Goal: Information Seeking & Learning: Learn about a topic

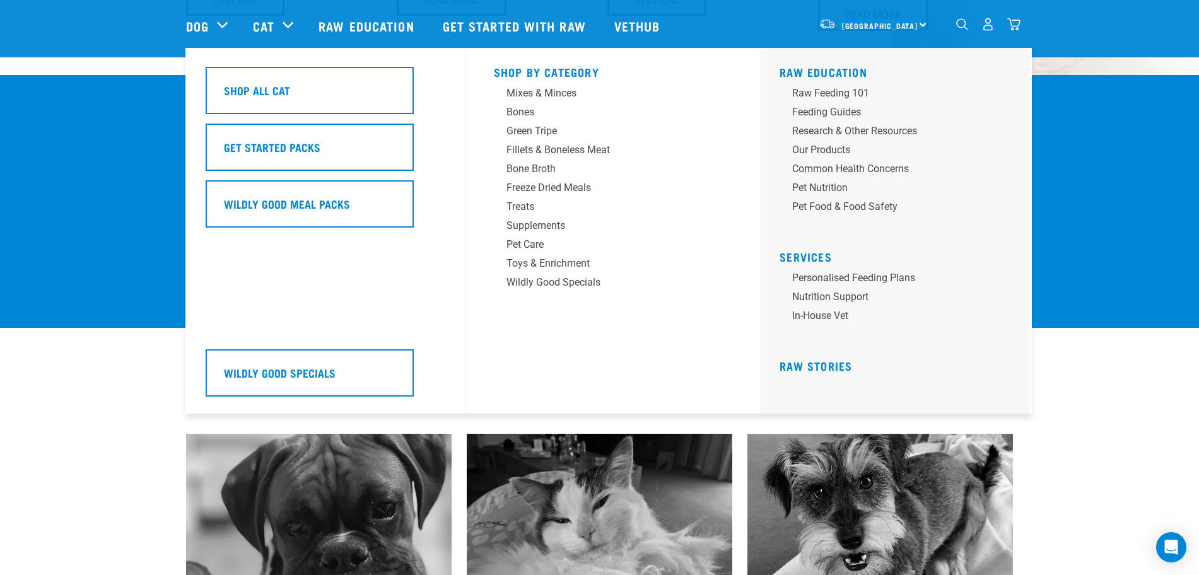
scroll to position [946, 0]
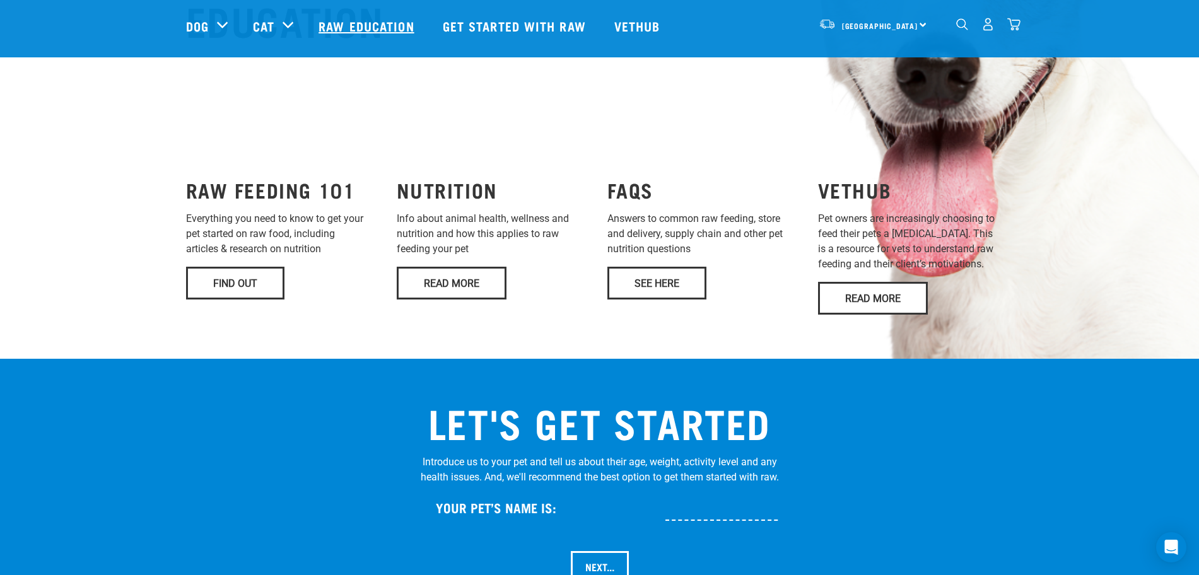
click at [368, 31] on link "Raw Education" at bounding box center [368, 26] width 124 height 50
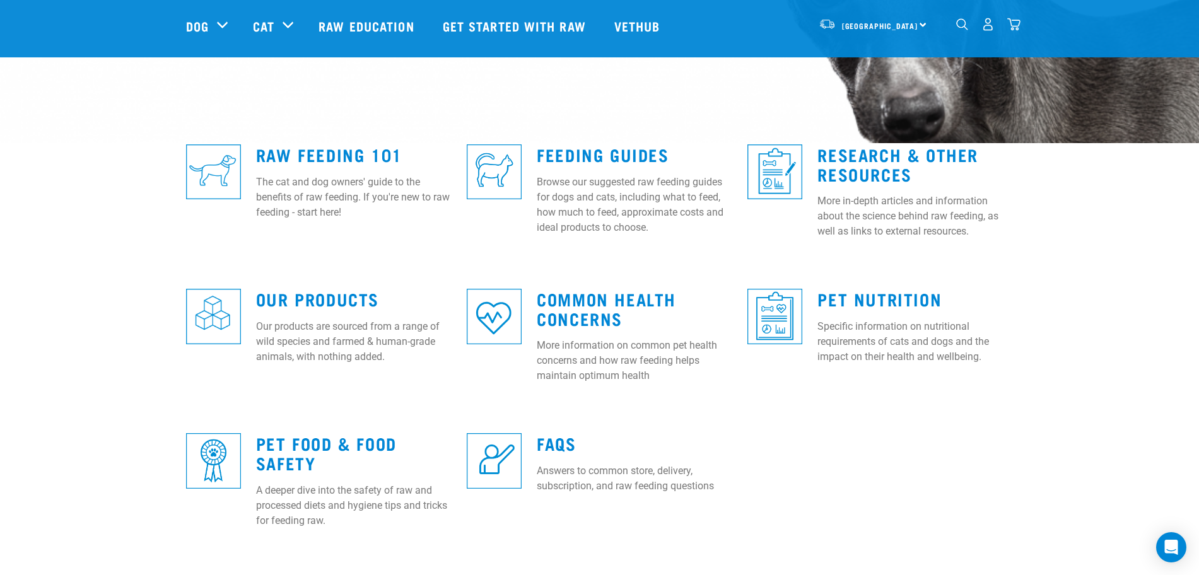
scroll to position [315, 0]
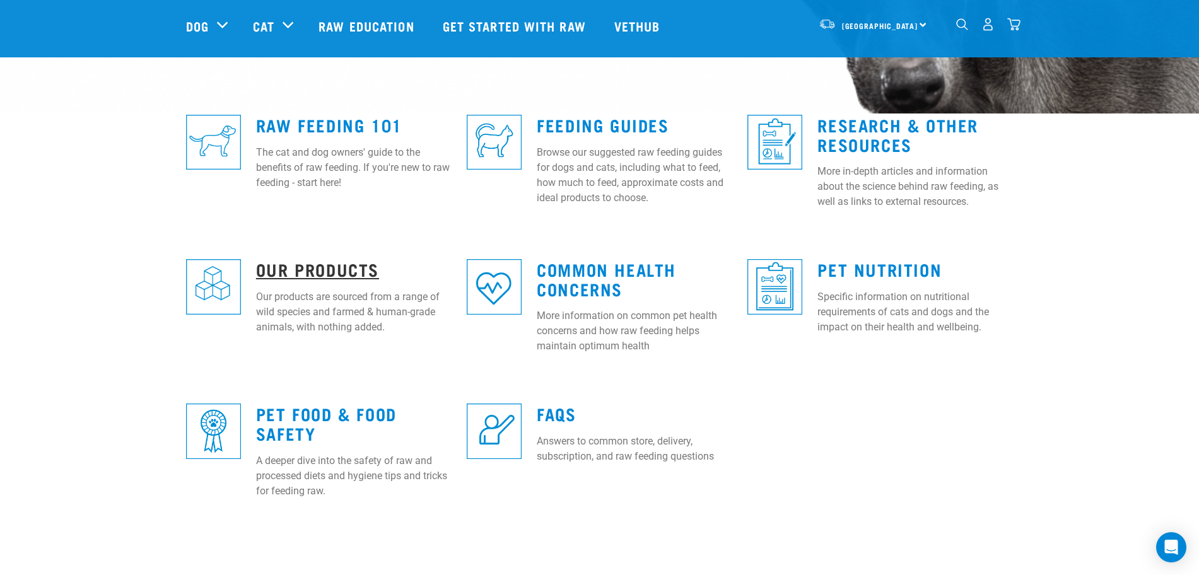
click at [288, 265] on link "Our Products" at bounding box center [317, 268] width 123 height 9
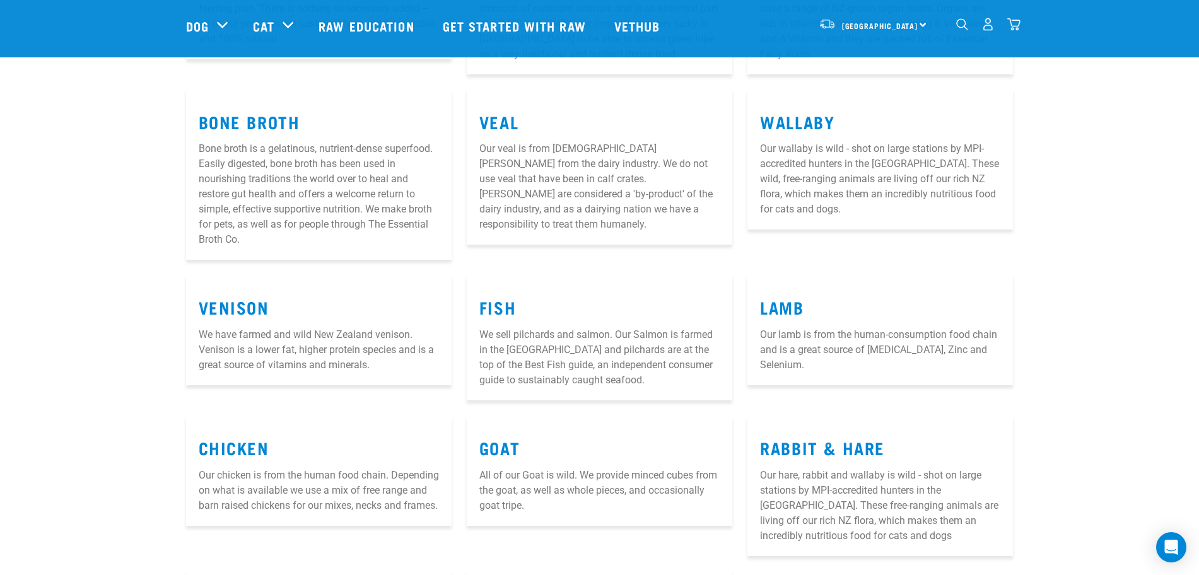
scroll to position [473, 0]
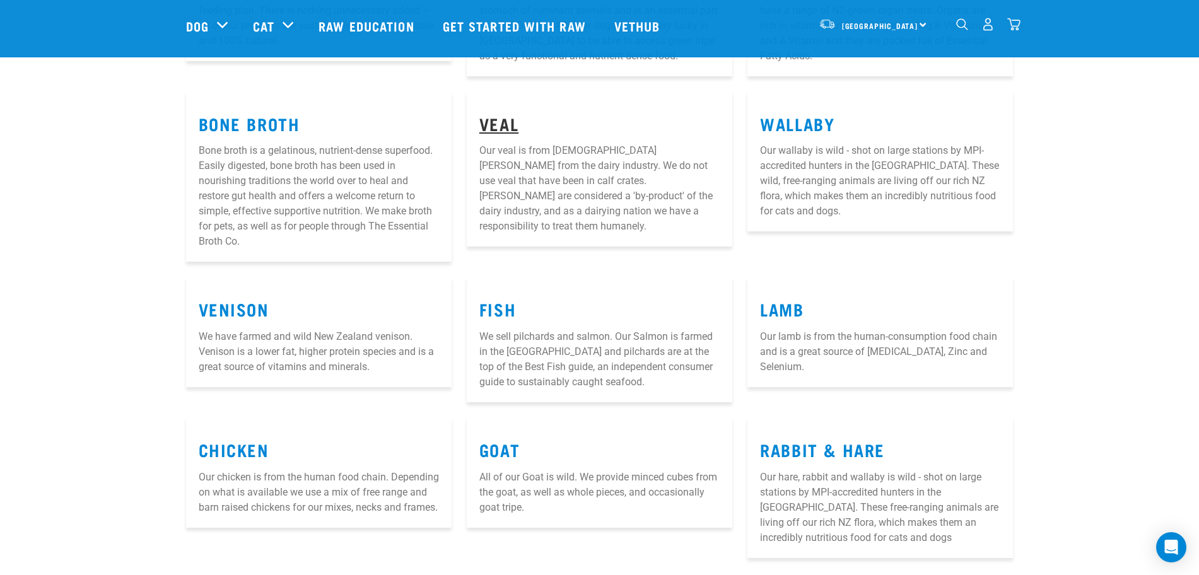
click at [492, 119] on link "Veal" at bounding box center [498, 123] width 39 height 9
